Goal: Navigation & Orientation: Find specific page/section

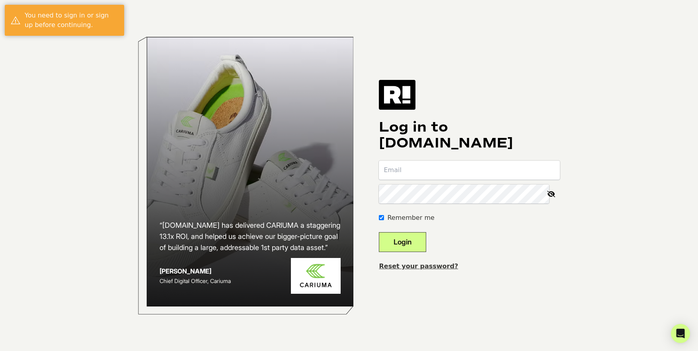
type input "[EMAIL_ADDRESS][DOMAIN_NAME]"
click at [425, 240] on button "Login" at bounding box center [402, 242] width 47 height 20
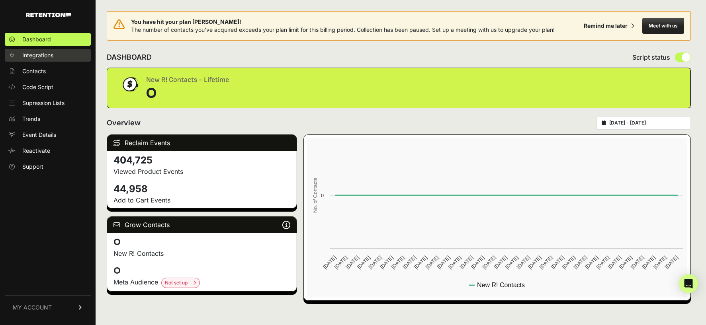
click at [46, 53] on span "Integrations" at bounding box center [37, 55] width 31 height 8
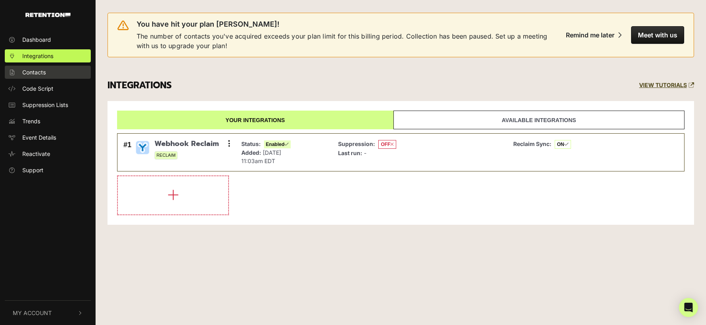
click at [48, 68] on link "Contacts" at bounding box center [48, 72] width 86 height 13
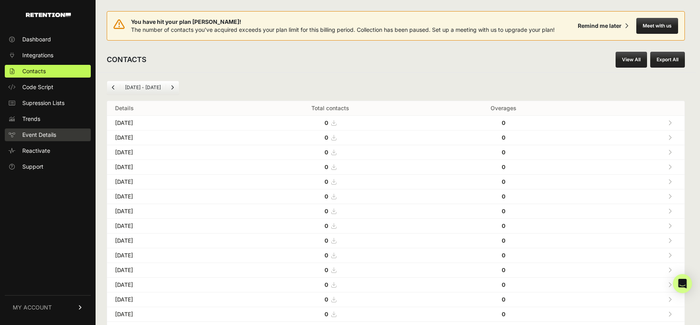
click at [57, 138] on link "Event Details" at bounding box center [48, 135] width 86 height 13
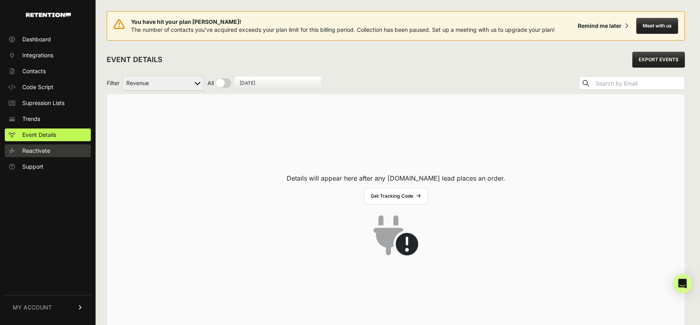
click at [55, 150] on link "Reactivate" at bounding box center [48, 150] width 86 height 13
